Goal: Task Accomplishment & Management: Use online tool/utility

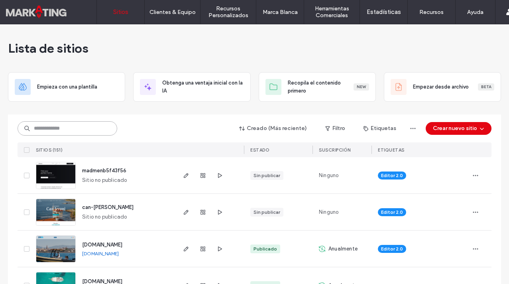
click at [72, 125] on input at bounding box center [68, 128] width 100 height 14
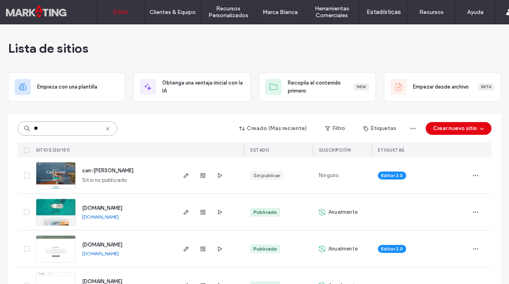
type input "**"
click at [107, 206] on span "www.capriceexperience.com" at bounding box center [102, 208] width 40 height 6
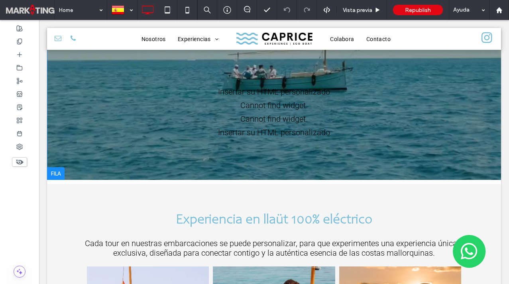
scroll to position [87, 0]
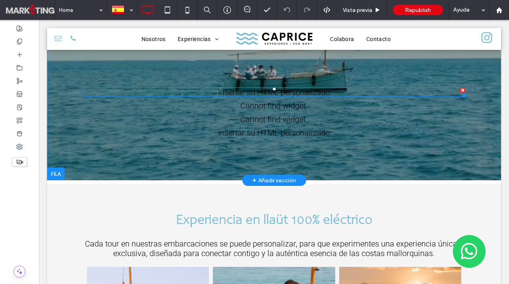
click at [463, 90] on div at bounding box center [463, 90] width 6 height 6
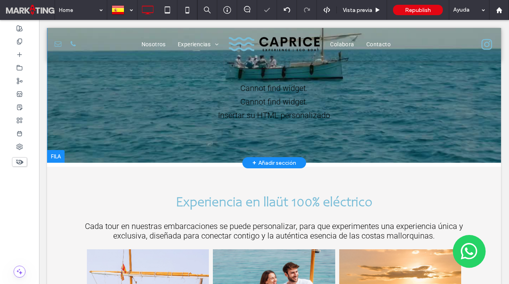
click at [462, 82] on div "Cannot find widget. Cannot find widget. Insertar su HTML personalizado Click To…" at bounding box center [274, 35] width 454 height 253
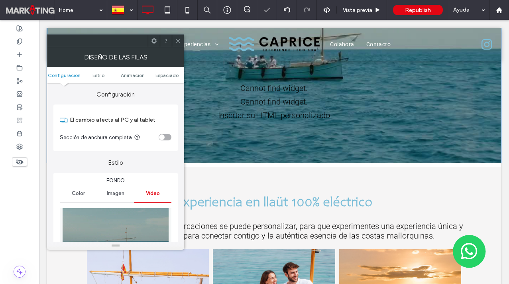
scroll to position [0, 0]
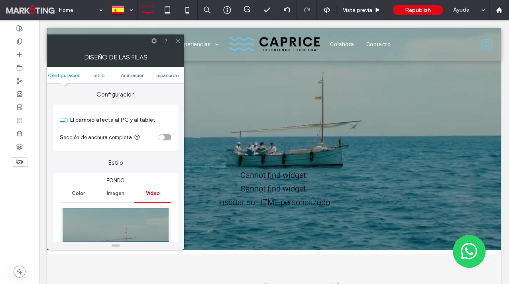
click at [176, 37] on span at bounding box center [178, 41] width 6 height 12
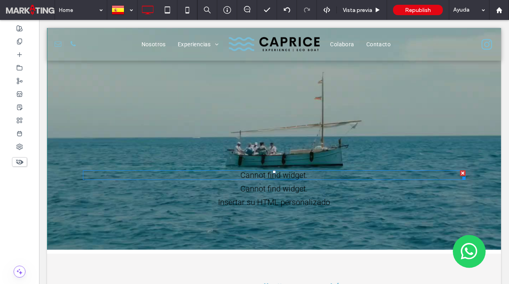
click at [459, 172] on span at bounding box center [274, 175] width 382 height 10
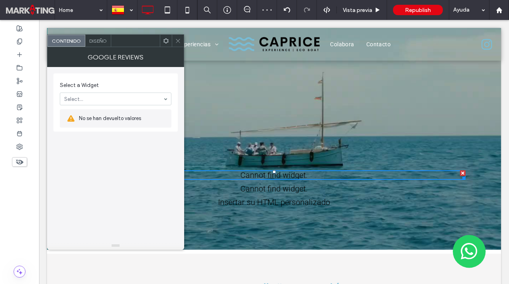
click at [177, 43] on icon at bounding box center [178, 41] width 6 height 6
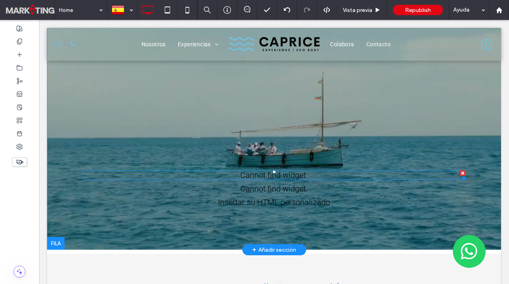
click at [462, 172] on div at bounding box center [463, 173] width 6 height 6
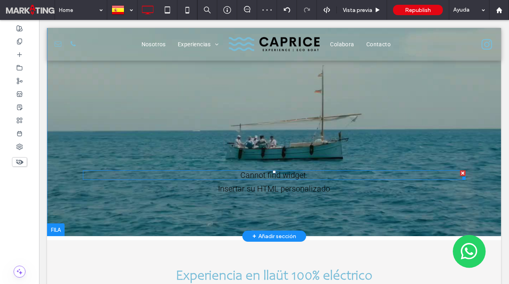
click at [462, 173] on div at bounding box center [463, 173] width 6 height 6
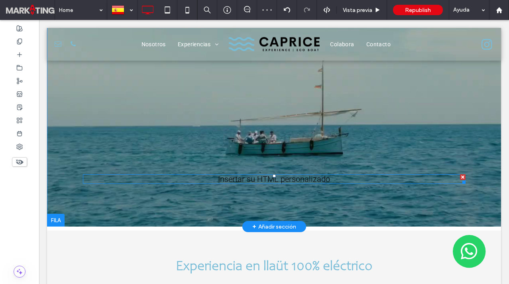
click at [461, 176] on div at bounding box center [463, 177] width 6 height 6
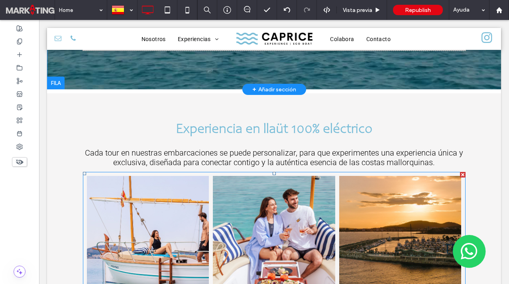
scroll to position [164, 0]
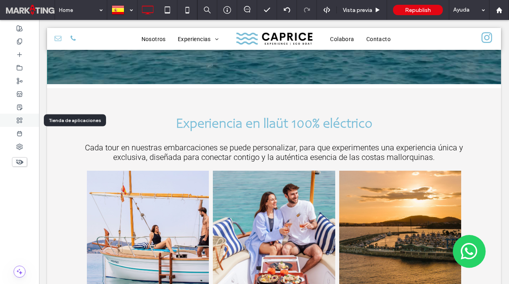
click at [22, 122] on icon at bounding box center [19, 120] width 6 height 6
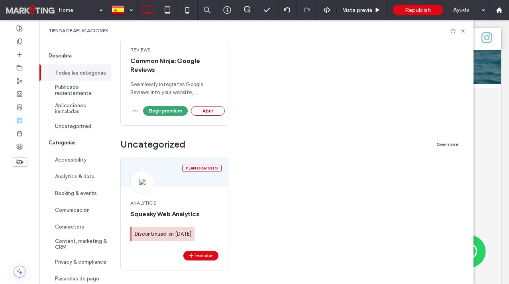
scroll to position [171, 0]
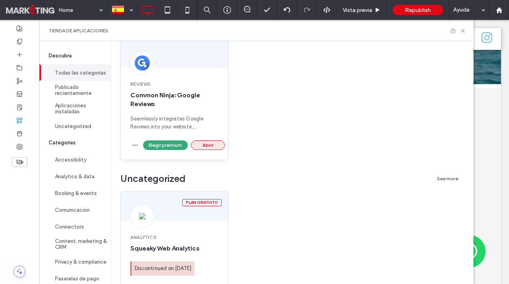
click at [217, 142] on button "Abrir" at bounding box center [208, 145] width 34 height 10
